Goal: Task Accomplishment & Management: Manage account settings

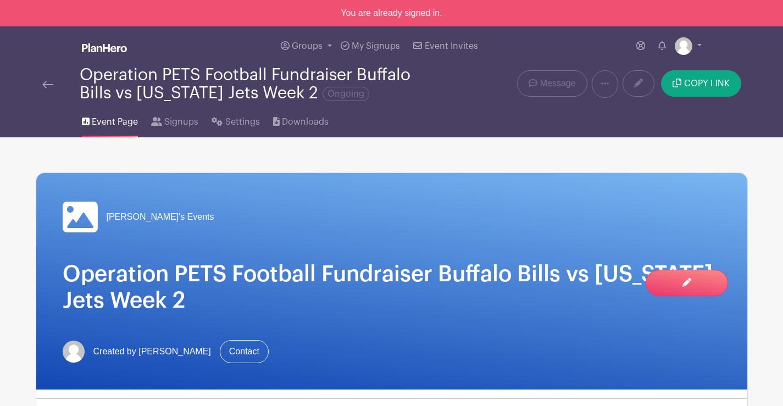
click at [46, 81] on img at bounding box center [47, 85] width 11 height 8
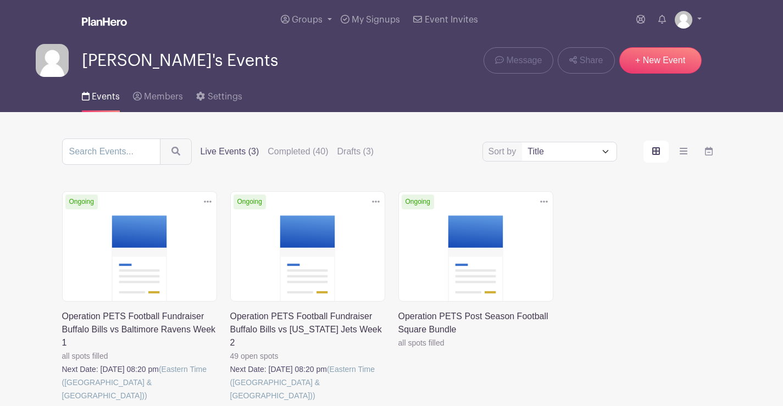
click at [230, 402] on link at bounding box center [230, 402] width 0 height 0
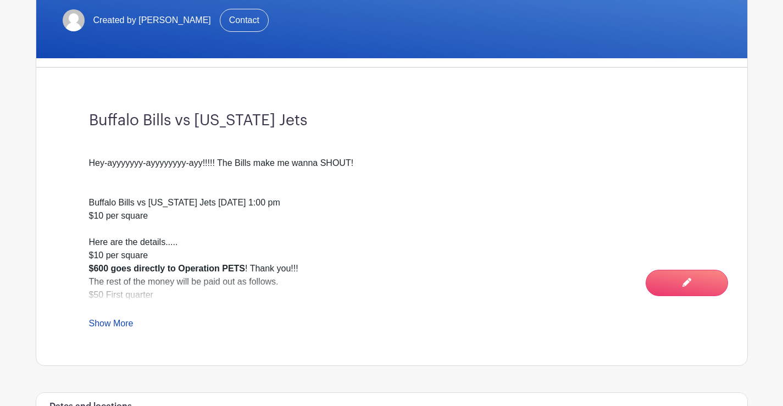
scroll to position [330, 0]
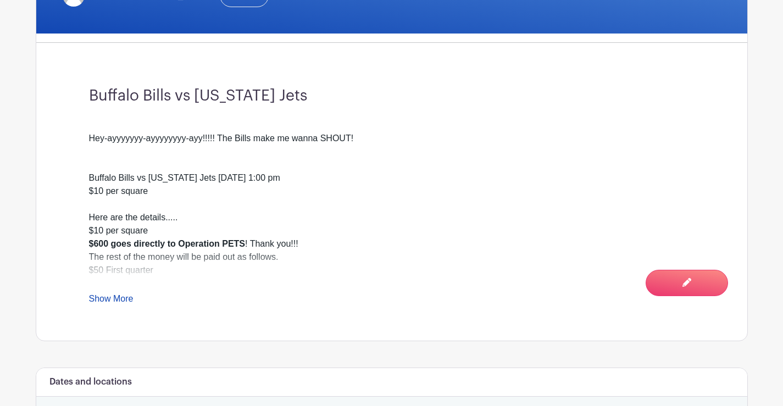
click at [120, 298] on link "Show More" at bounding box center [111, 301] width 44 height 14
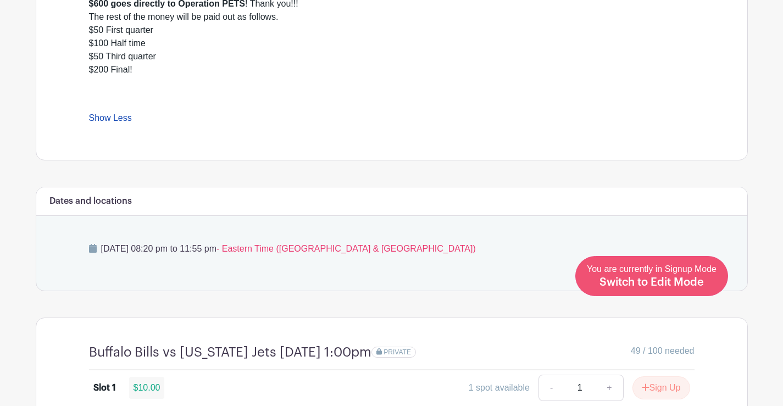
scroll to position [549, 0]
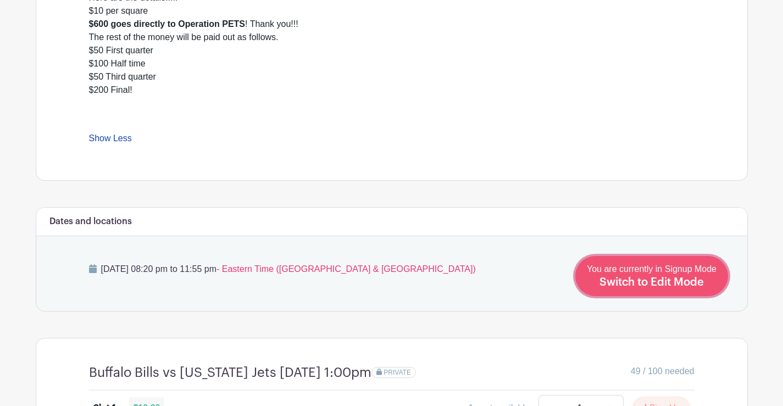
click at [681, 283] on span "Switch to Edit Mode" at bounding box center [651, 282] width 104 height 11
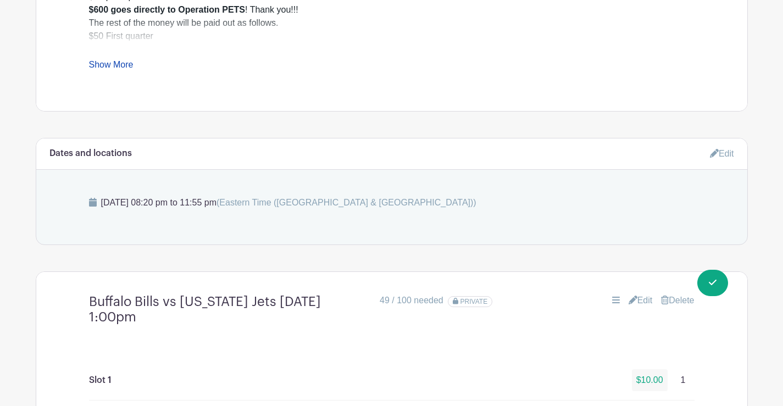
scroll to position [612, 0]
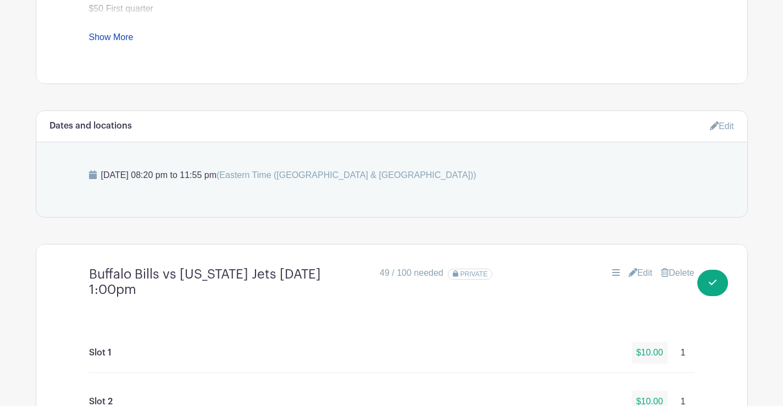
click at [729, 124] on link "Edit" at bounding box center [722, 126] width 24 height 18
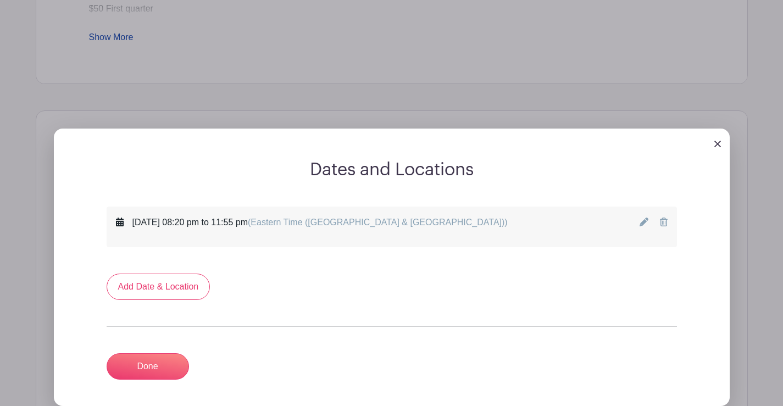
click at [644, 220] on icon at bounding box center [643, 222] width 9 height 9
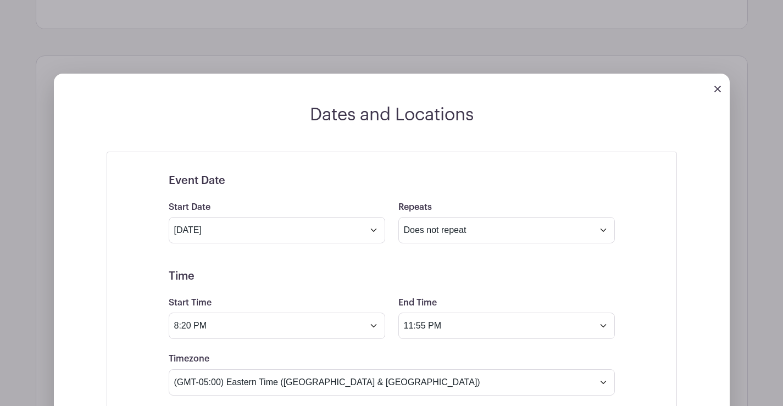
scroll to position [777, 0]
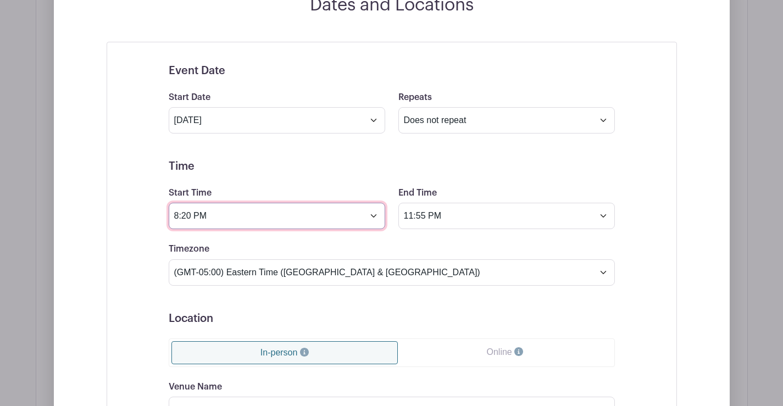
drag, startPoint x: 193, startPoint y: 216, endPoint x: 157, endPoint y: 216, distance: 36.3
click at [157, 216] on div "Event Date Start Date [DATE] Repeats Does not repeat Daily Weekly Monthly on da…" at bounding box center [391, 311] width 499 height 521
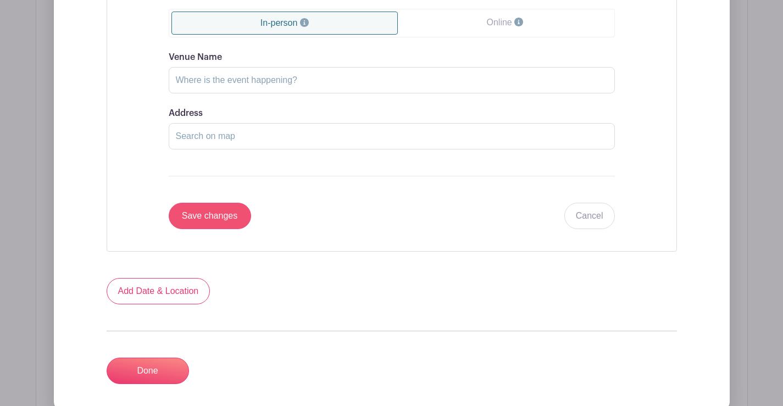
type input "1:00 PM"
click at [180, 215] on input "Save changes" at bounding box center [210, 216] width 82 height 26
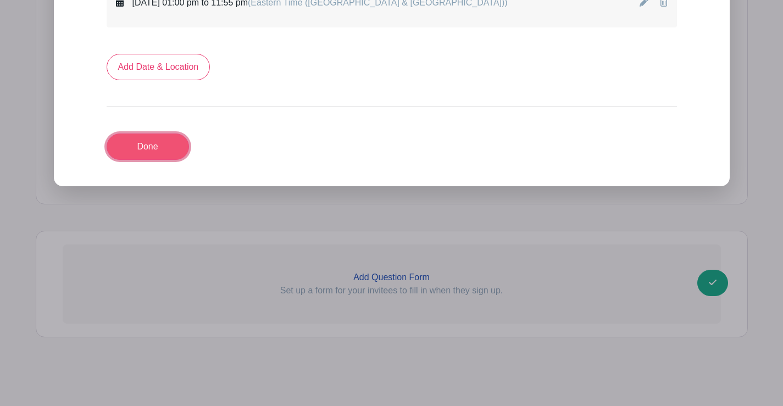
click at [119, 146] on link "Done" at bounding box center [148, 146] width 82 height 26
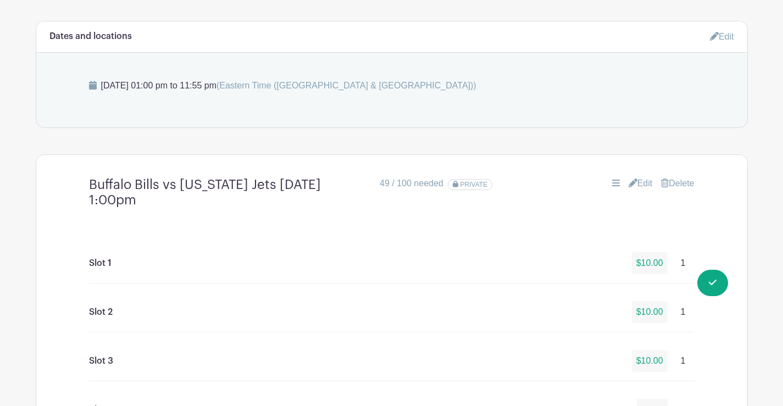
scroll to position [765, 0]
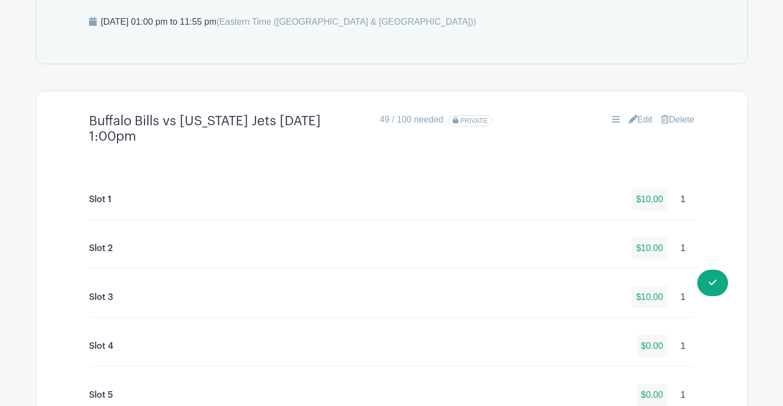
click at [643, 119] on link "Edit" at bounding box center [640, 119] width 24 height 13
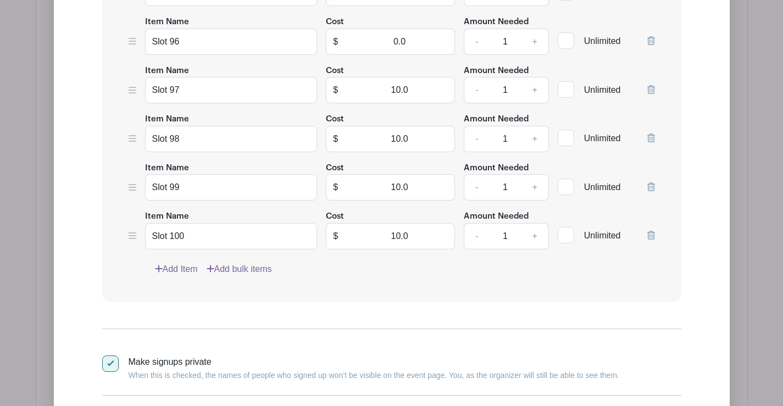
scroll to position [5765, 0]
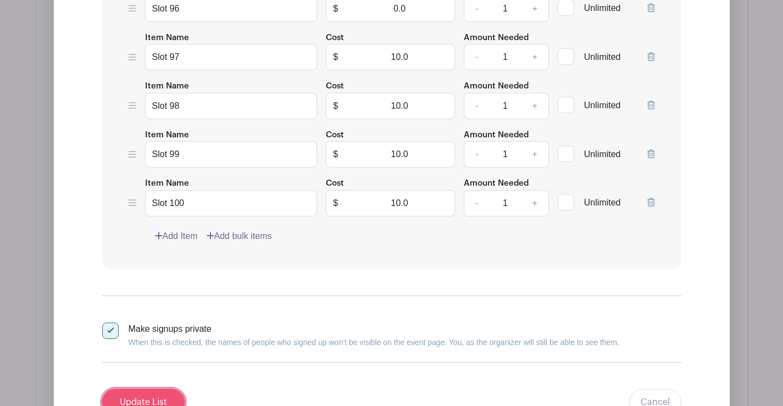
click at [140, 394] on input "Update List" at bounding box center [143, 402] width 82 height 26
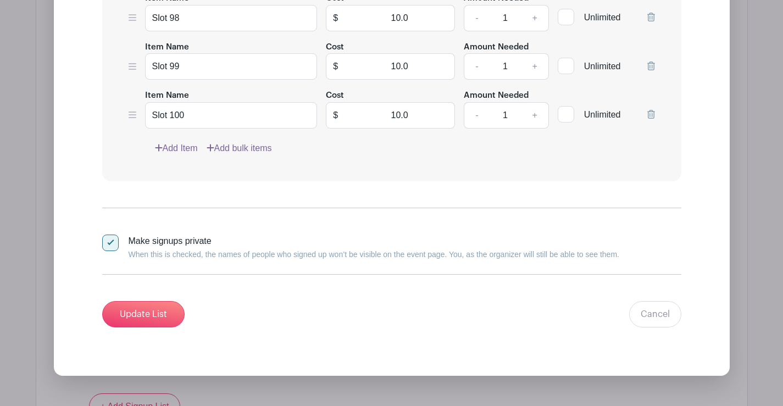
scroll to position [5710, 0]
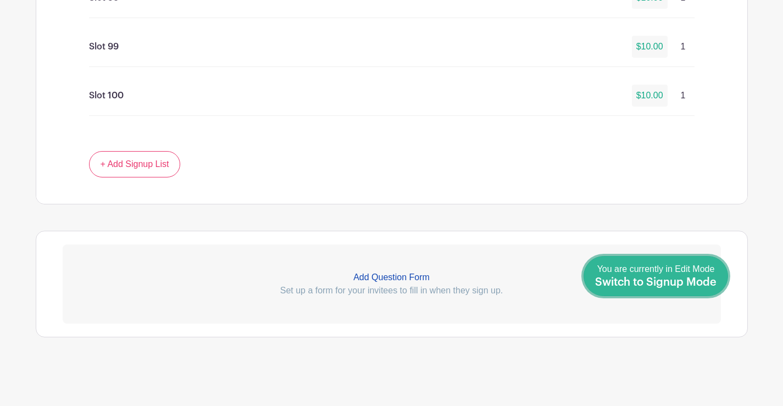
click at [681, 281] on span "Switch to Signup Mode" at bounding box center [655, 282] width 121 height 11
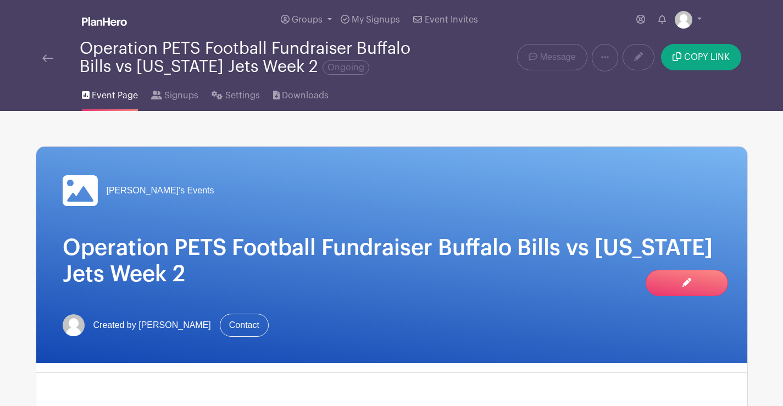
click at [507, 269] on h1 "Operation PETS Football Fundraiser Buffalo Bills vs [US_STATE] Jets Week 2" at bounding box center [392, 261] width 658 height 53
click at [522, 202] on div "[PERSON_NAME]'s Events" at bounding box center [392, 190] width 658 height 35
